Goal: Task Accomplishment & Management: Use online tool/utility

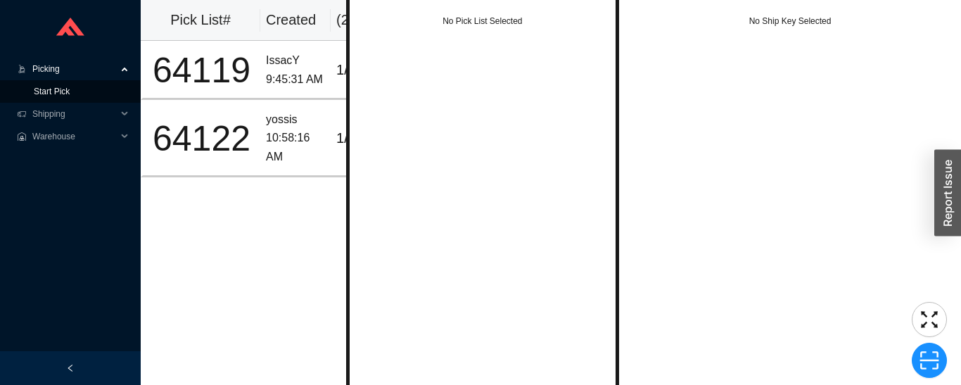
click at [64, 92] on link "Start Pick" at bounding box center [52, 92] width 36 height 10
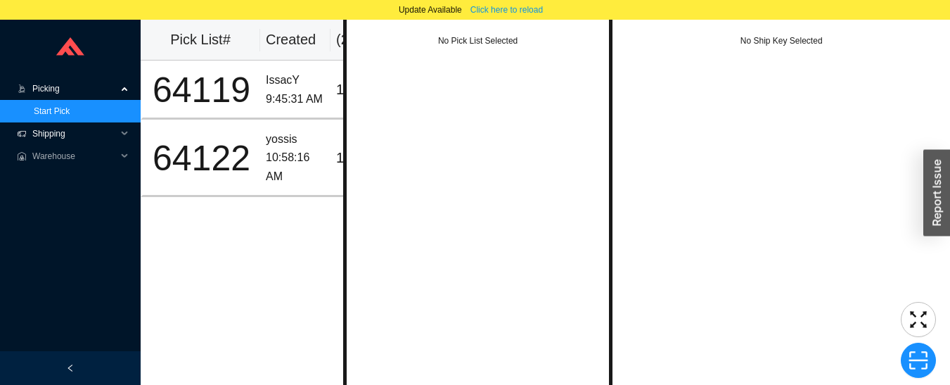
click at [51, 138] on span "Shipping" at bounding box center [74, 133] width 84 height 23
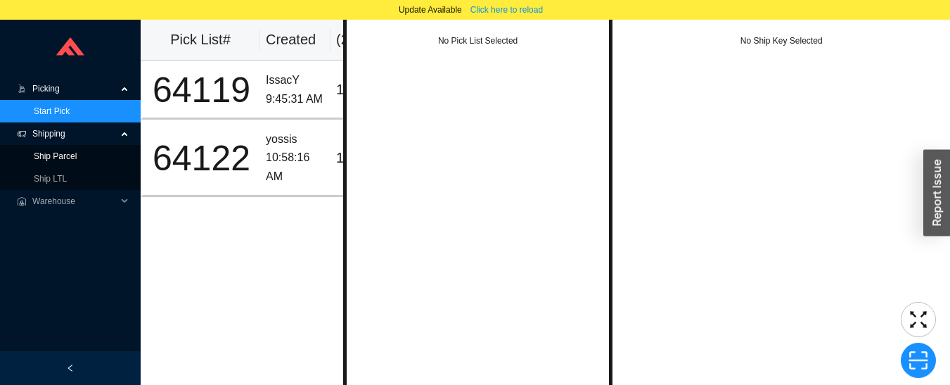
click at [44, 160] on link "Ship Parcel" at bounding box center [55, 156] width 43 height 10
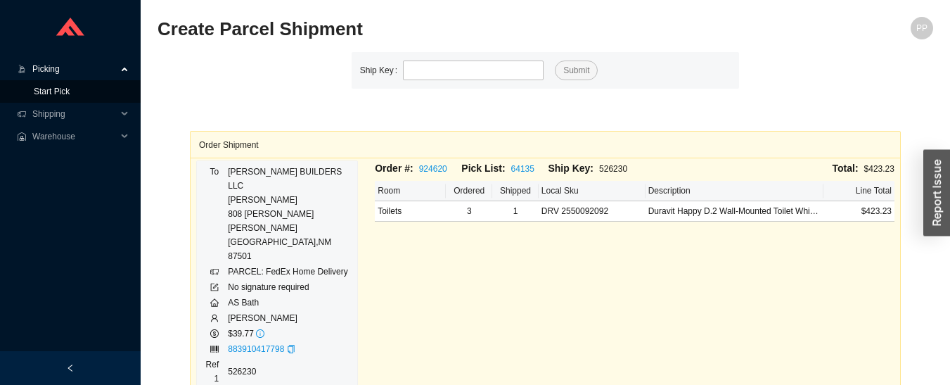
click at [66, 96] on link "Start Pick" at bounding box center [52, 92] width 36 height 10
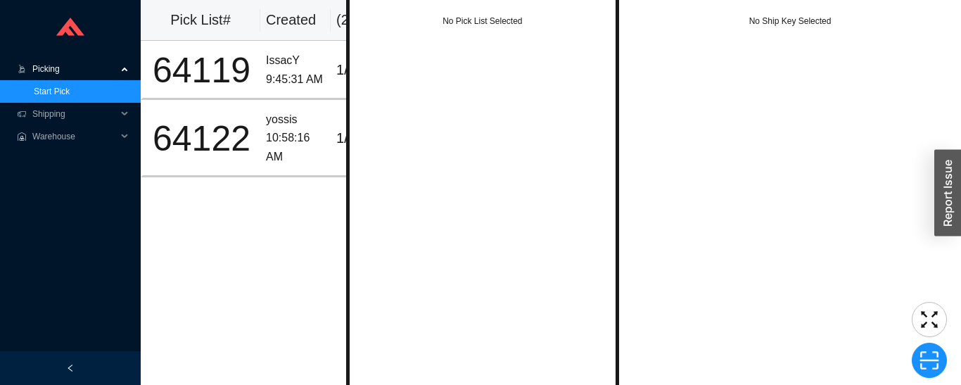
click at [289, 143] on div "10:58:16 AM" at bounding box center [295, 147] width 59 height 37
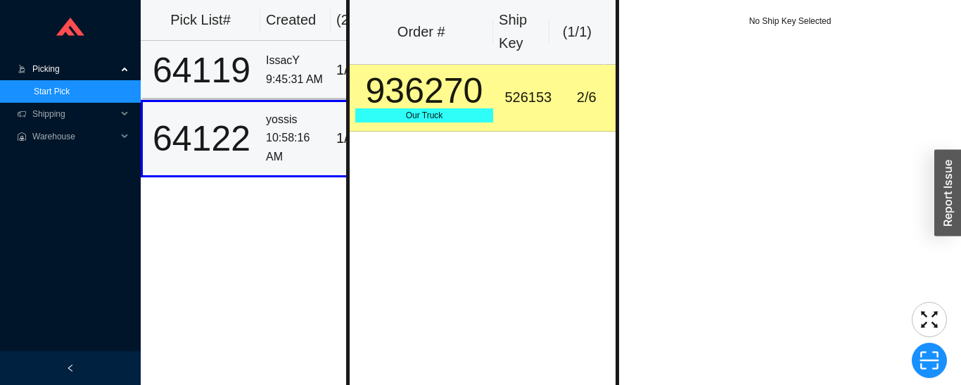
click at [231, 68] on div "64119" at bounding box center [201, 70] width 106 height 35
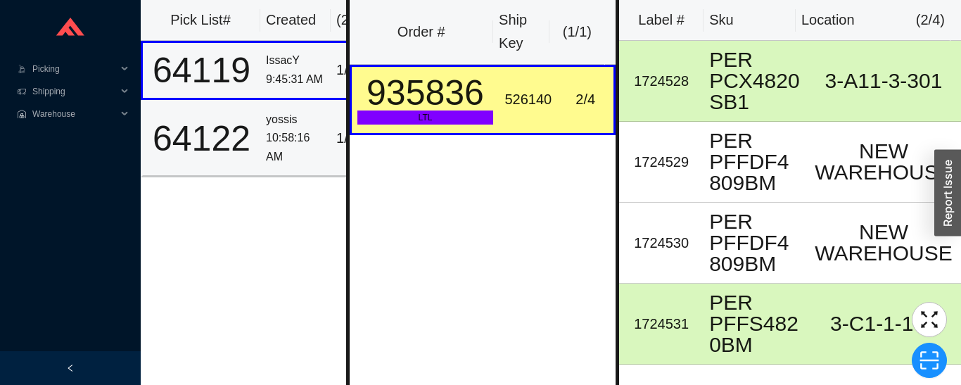
click at [303, 149] on div "10:58:16 AM" at bounding box center [295, 147] width 59 height 37
